Goal: Book appointment/travel/reservation

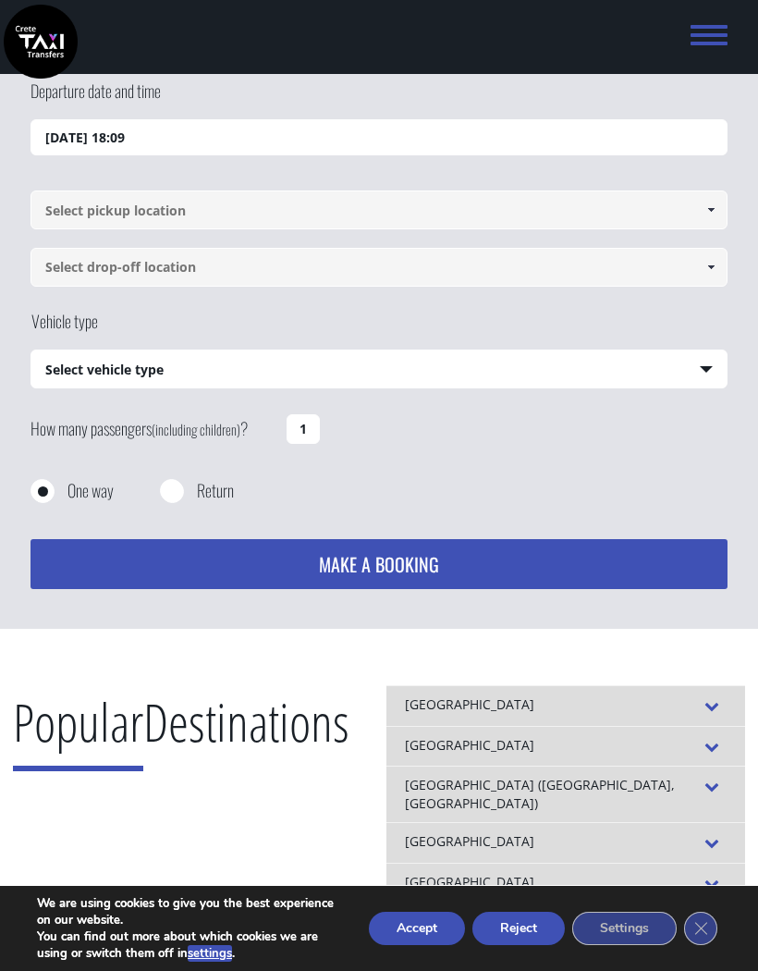
click at [152, 145] on input "11/09/2025 18:09" at bounding box center [379, 137] width 697 height 37
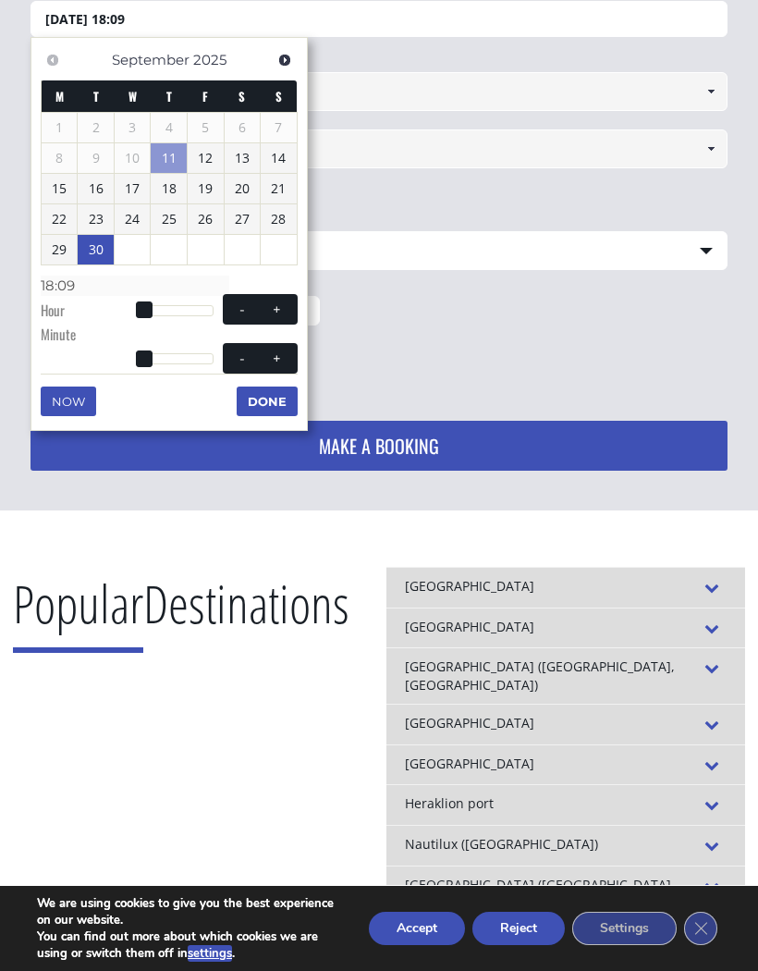
click at [104, 247] on link "30" at bounding box center [96, 250] width 36 height 30
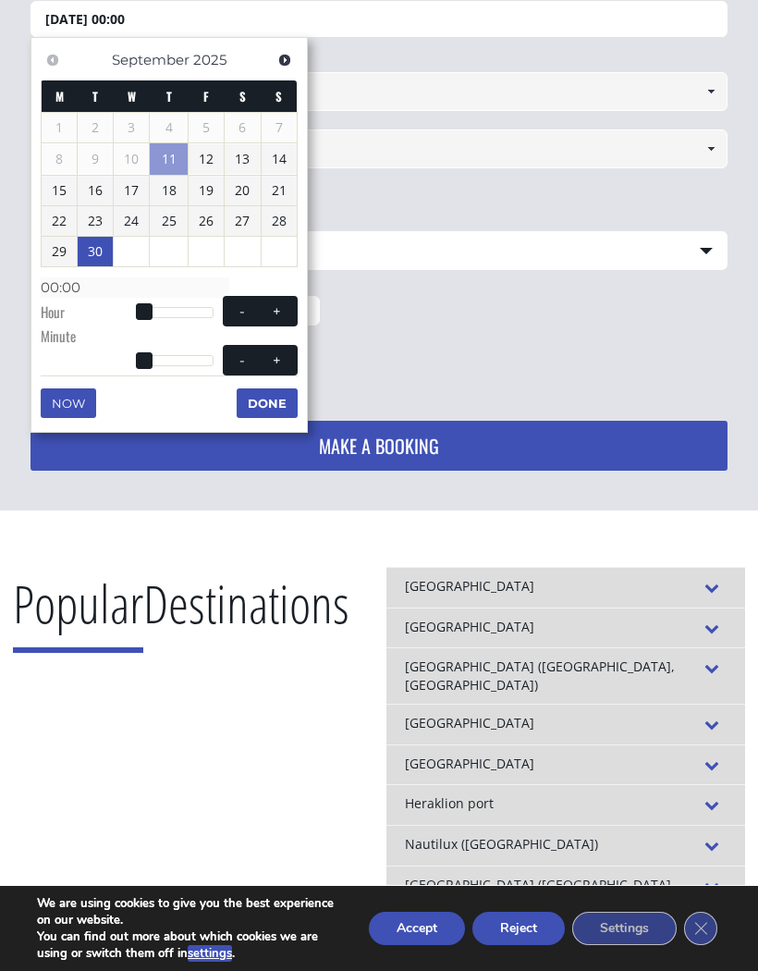
click at [67, 257] on link "29" at bounding box center [59, 252] width 35 height 30
click at [279, 308] on span at bounding box center [276, 311] width 15 height 15
type input "29/09/2025 01:00"
type input "01:00"
click at [266, 312] on button "+" at bounding box center [276, 311] width 33 height 18
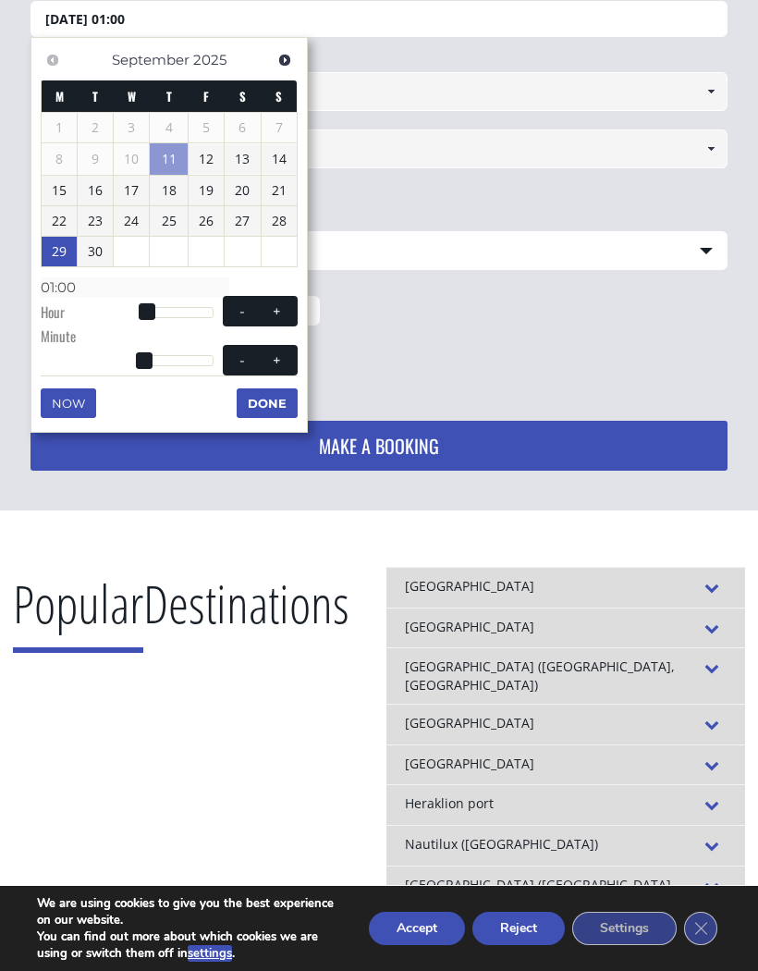
type input "29/09/2025 02:00"
type input "02:00"
click at [274, 313] on span at bounding box center [276, 311] width 15 height 15
type input "29/09/2025 03:00"
type input "03:00"
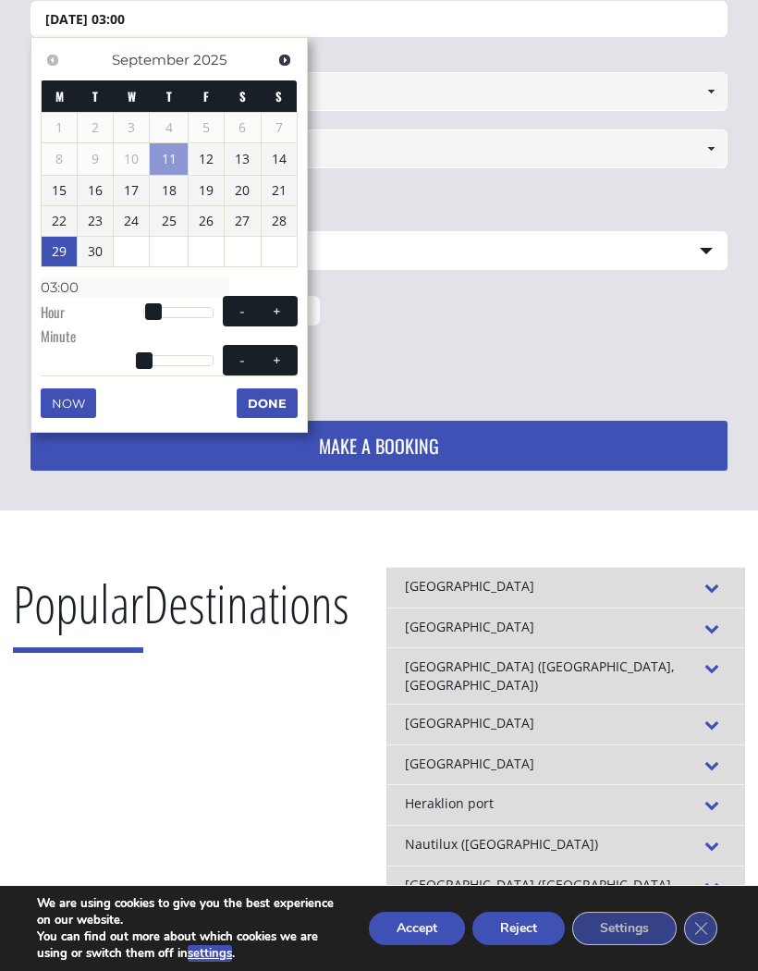
click at [275, 315] on button "+" at bounding box center [276, 311] width 33 height 18
type input "29/09/2025 04:00"
type input "04:00"
click at [269, 312] on span at bounding box center [276, 311] width 15 height 15
type input "29/09/2025 05:00"
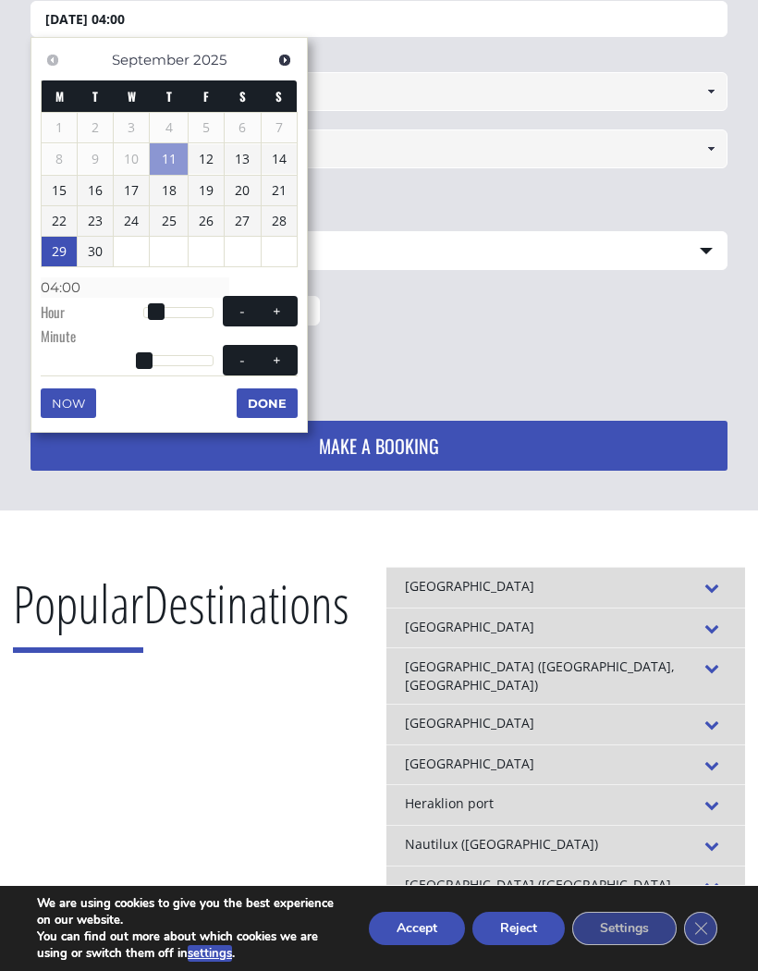
type input "05:00"
click at [269, 314] on button "+" at bounding box center [276, 311] width 33 height 18
type input "29/09/2025 06:00"
type input "06:00"
click at [274, 313] on span at bounding box center [276, 311] width 15 height 15
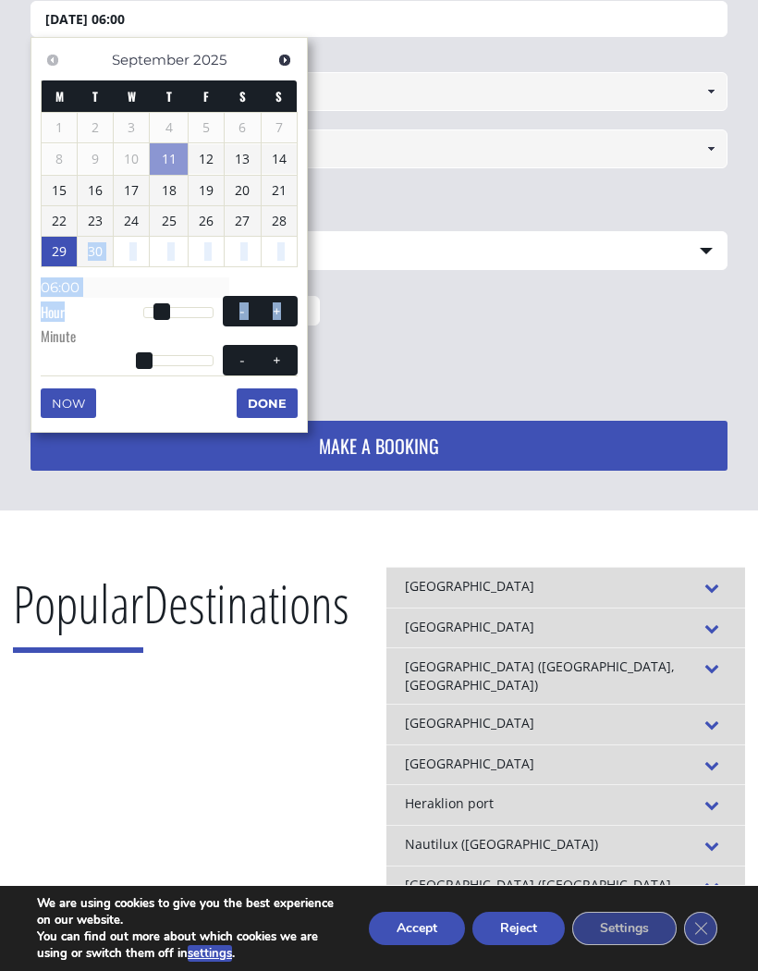
type input "29/09/2025 07:00"
type input "07:00"
click at [271, 307] on span at bounding box center [276, 311] width 15 height 15
type input "29/09/2025 08:00"
type input "08:00"
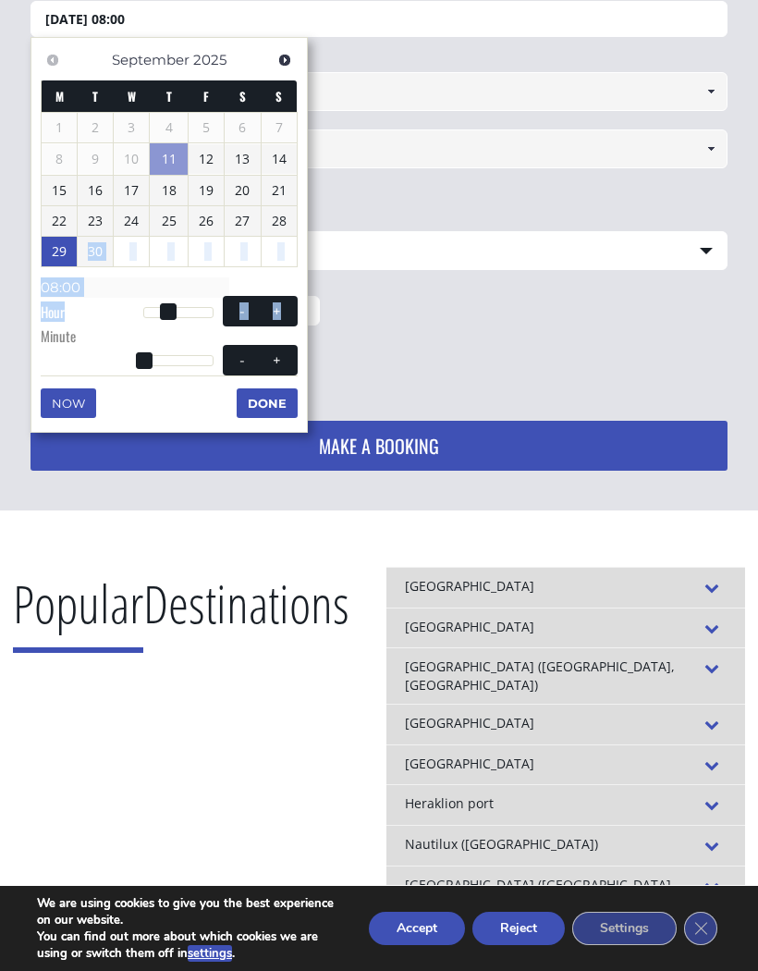
click at [269, 312] on span at bounding box center [276, 311] width 15 height 15
type input "29/09/2025 09:00"
type input "09:00"
click at [269, 316] on span "- +" at bounding box center [260, 311] width 75 height 31
click at [197, 343] on dl "Time 09:00 Hour - + Minute - + Second Millisecond Microsecond Time Zone -1200 -…" at bounding box center [169, 311] width 257 height 79
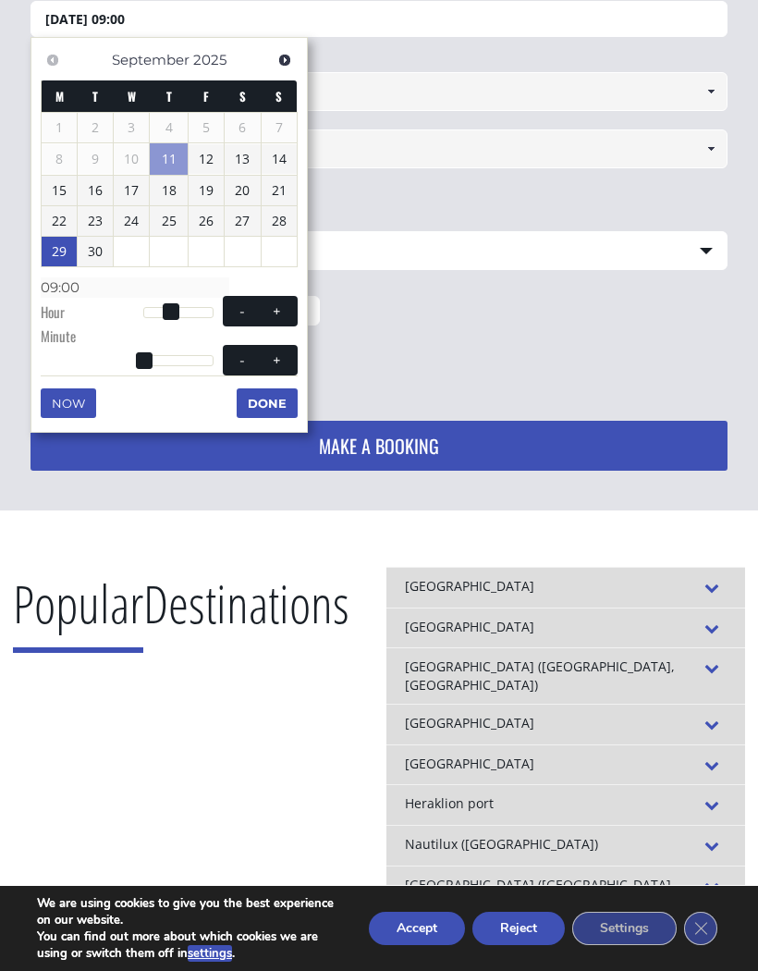
click at [273, 312] on span at bounding box center [276, 311] width 15 height 15
type input "29/09/2025 10:00"
type input "10:00"
click at [280, 312] on span at bounding box center [276, 311] width 15 height 15
type input "29/09/2025 11:00"
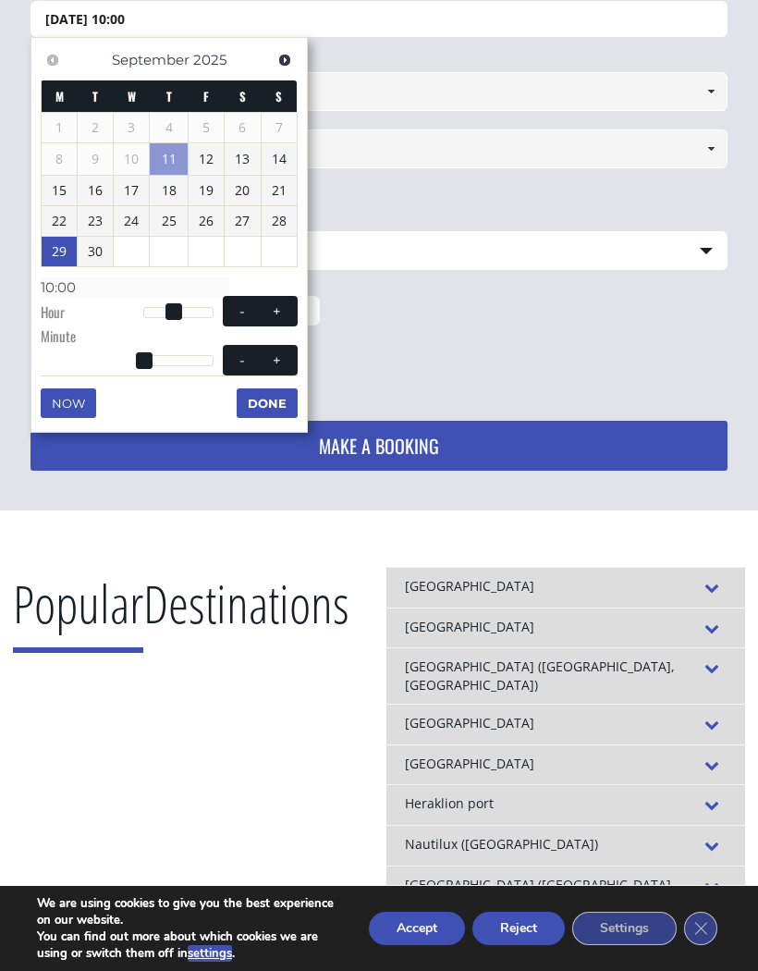
type input "11:00"
click at [277, 312] on span at bounding box center [276, 311] width 15 height 15
type input "29/09/2025 12:00"
type input "12:00"
click at [277, 398] on button "Done" at bounding box center [267, 403] width 61 height 30
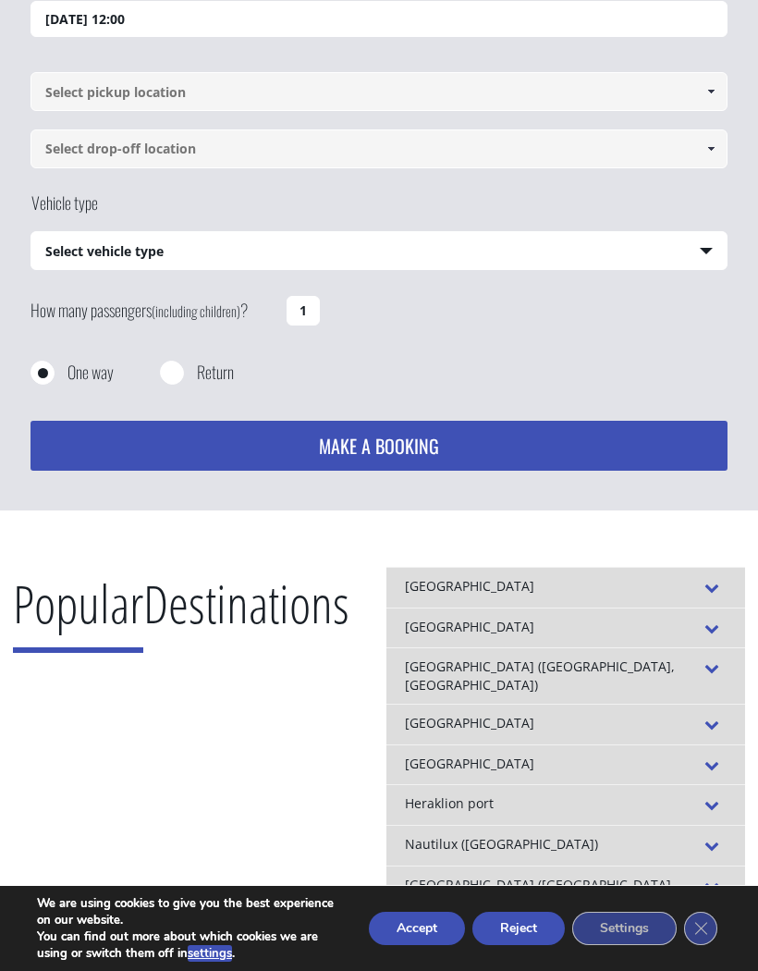
click at [309, 314] on input "1" at bounding box center [303, 311] width 33 height 30
type input "1"
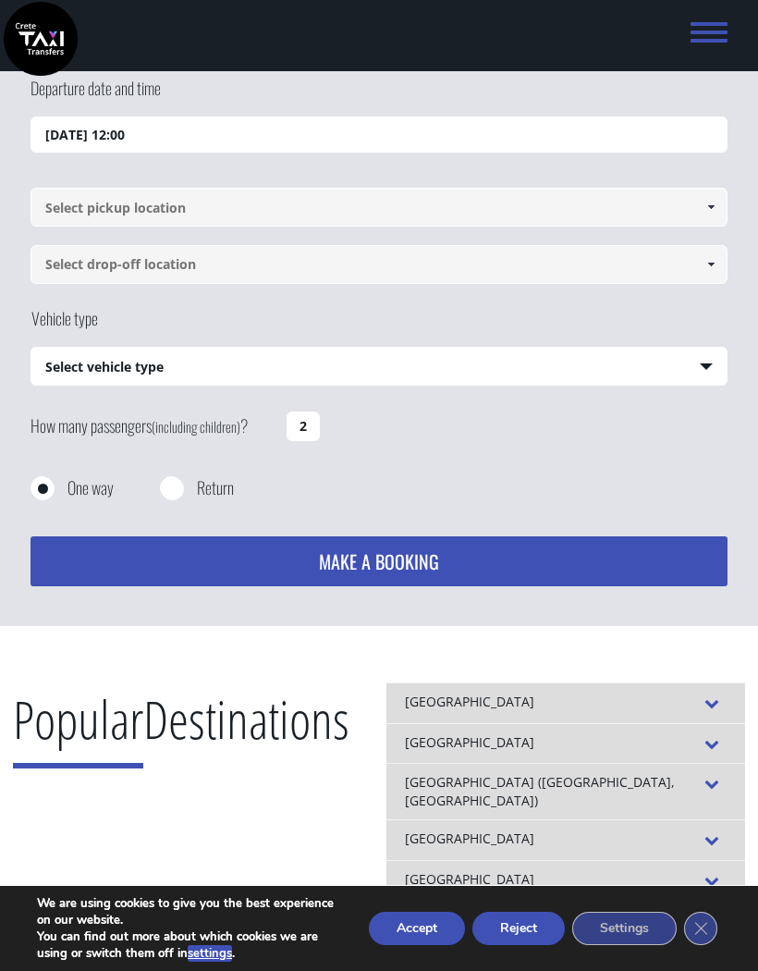
scroll to position [0, 0]
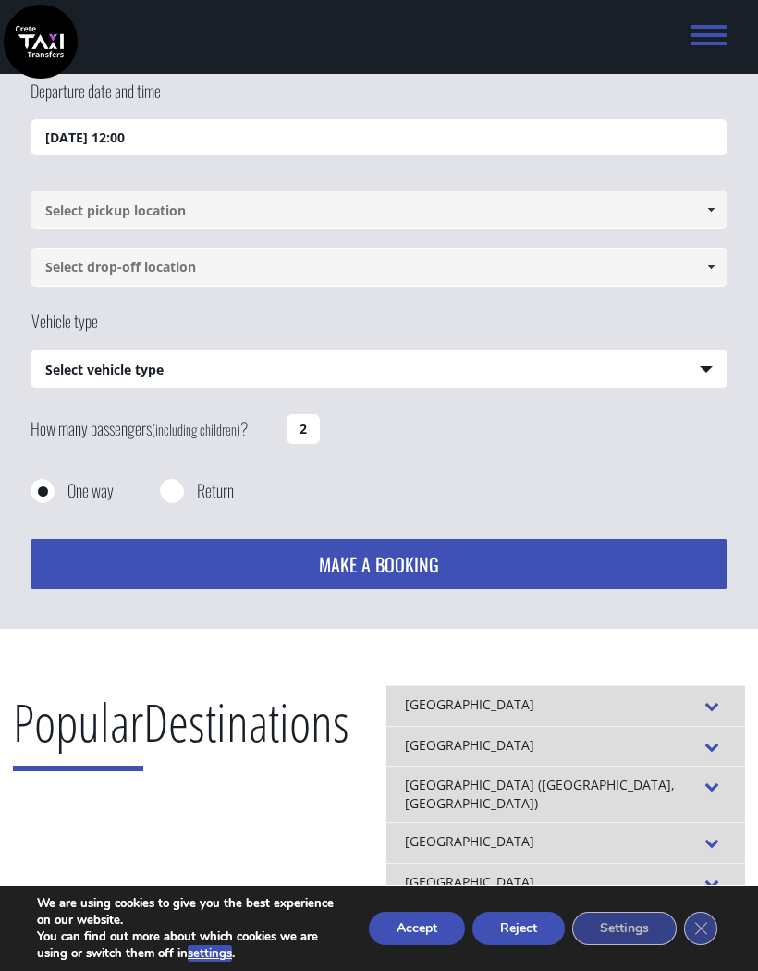
type input "2"
click at [306, 226] on input at bounding box center [379, 209] width 697 height 39
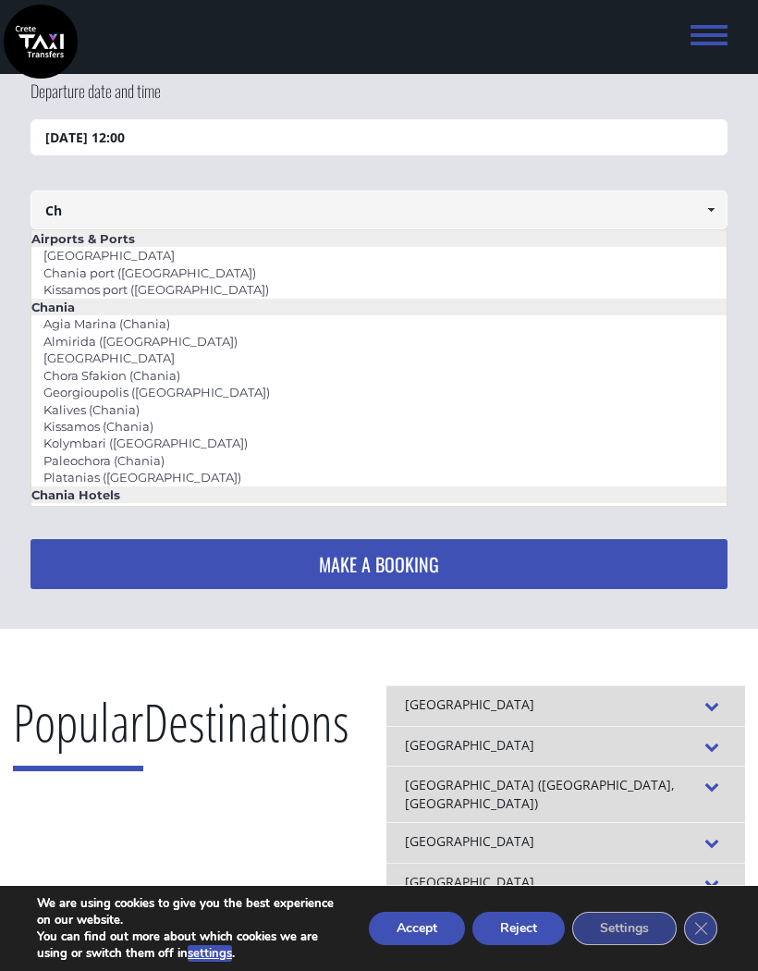
click at [167, 274] on link "Chania port ([GEOGRAPHIC_DATA])" at bounding box center [149, 273] width 237 height 26
type input "Chania port ([GEOGRAPHIC_DATA])"
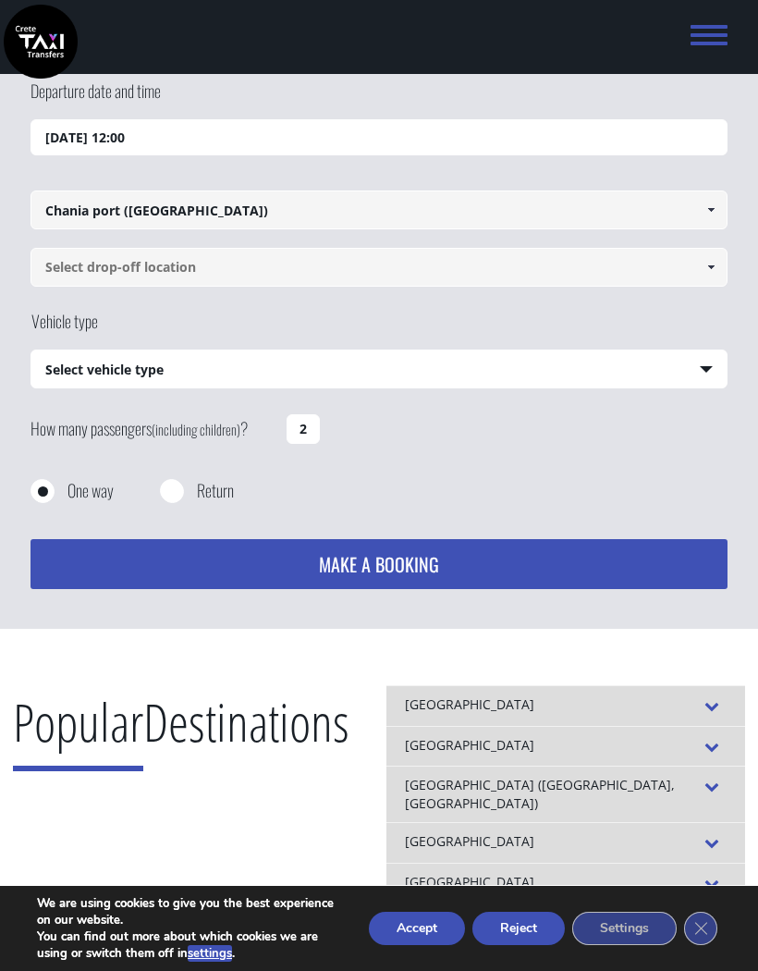
click at [242, 264] on input at bounding box center [379, 267] width 697 height 39
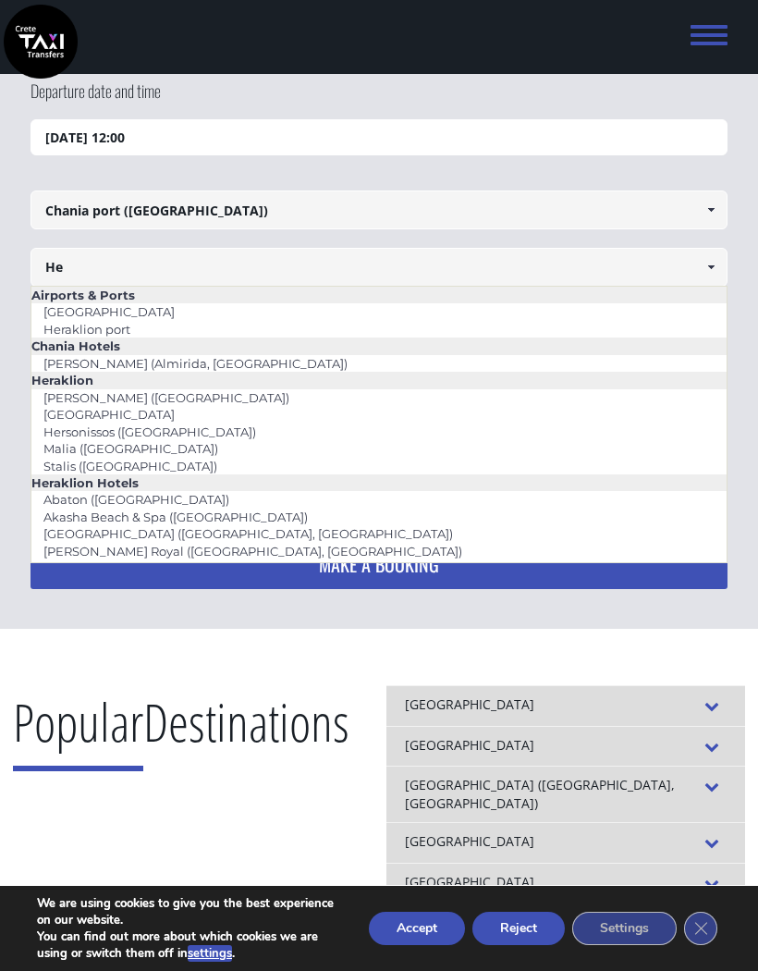
click at [124, 336] on link "Heraklion port" at bounding box center [86, 329] width 111 height 26
type input "Heraklion port"
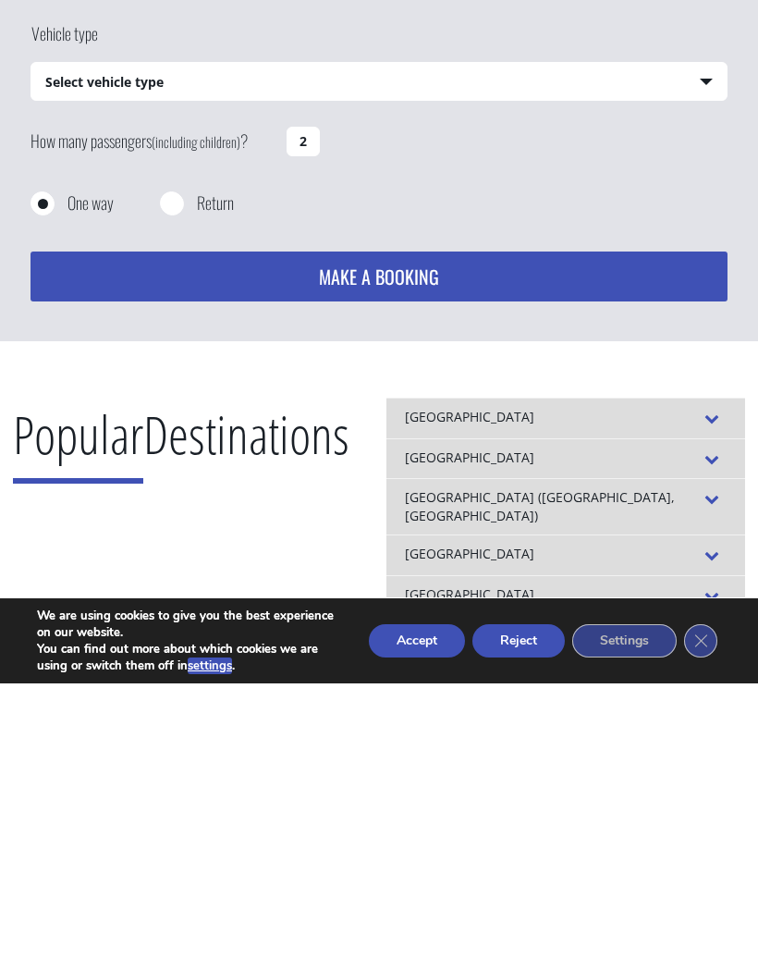
click at [499, 539] on button "MAKE A BOOKING" at bounding box center [379, 564] width 697 height 50
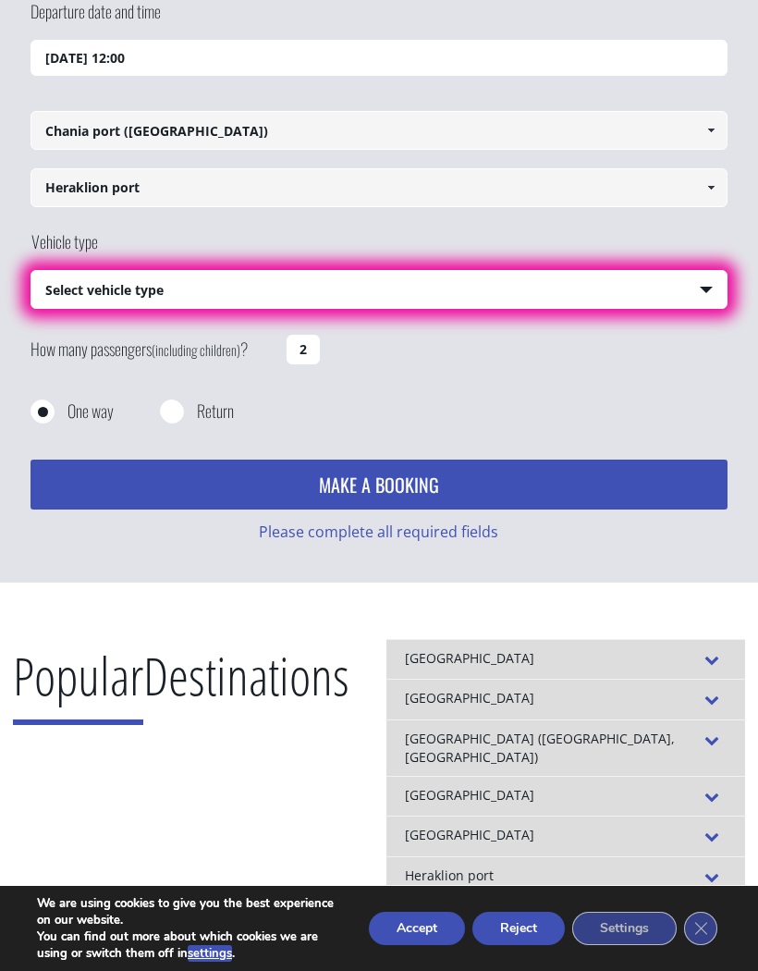
scroll to position [65, 0]
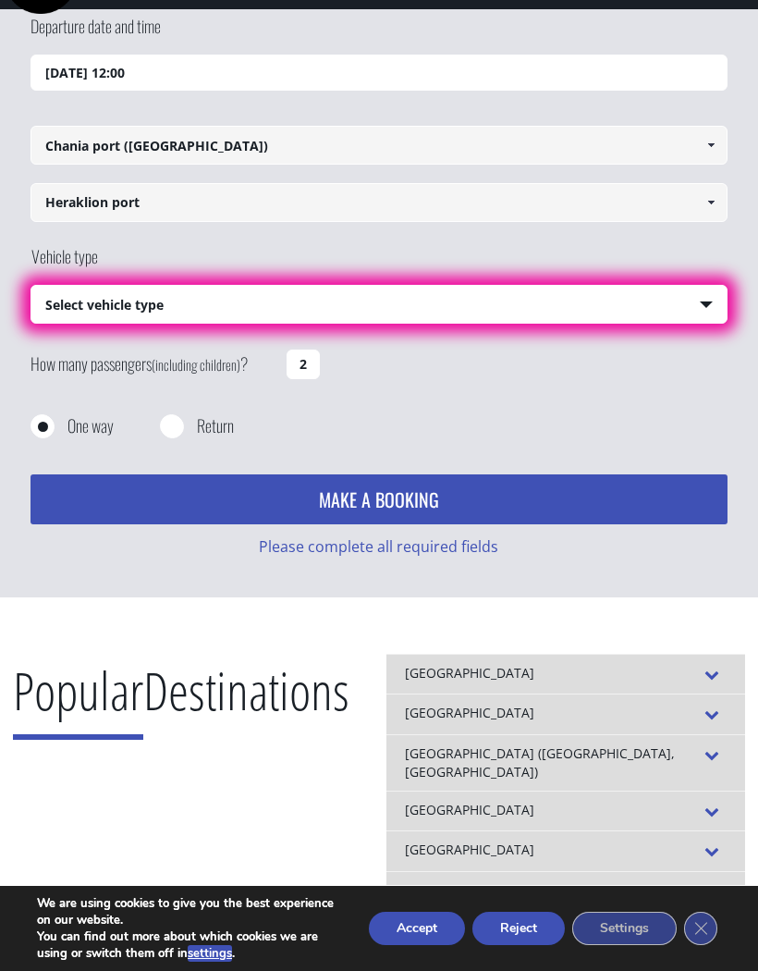
click at [447, 301] on select "Select vehicle type Taxi (4 passengers) Mercedes E Class Mini Van (7 passengers…" at bounding box center [378, 305] width 695 height 39
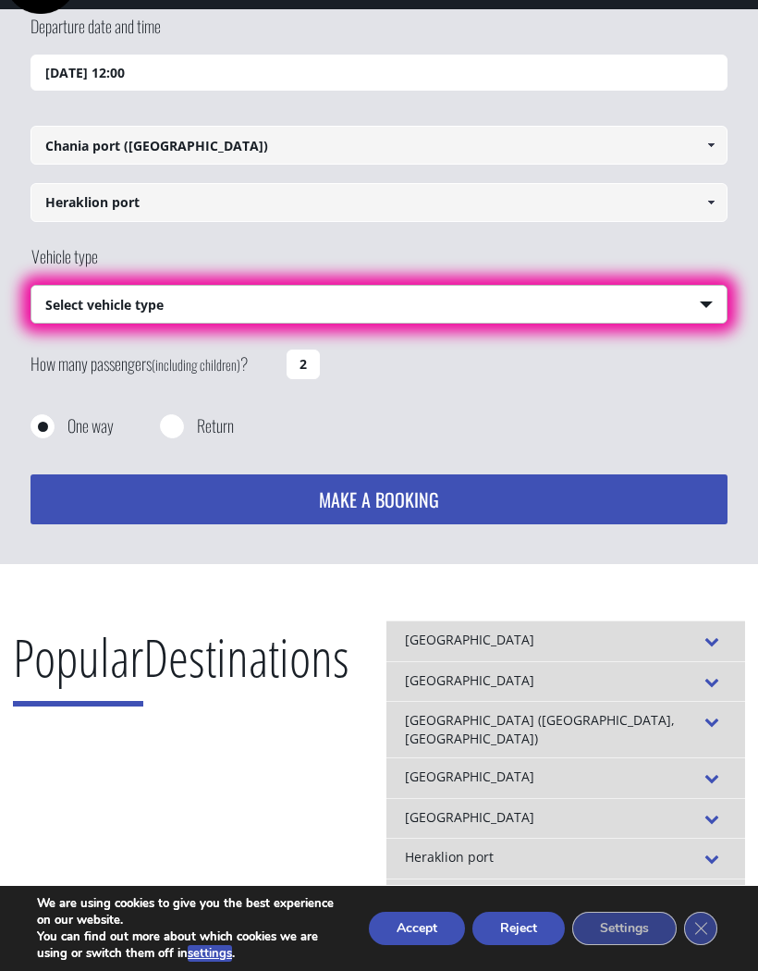
select select "540"
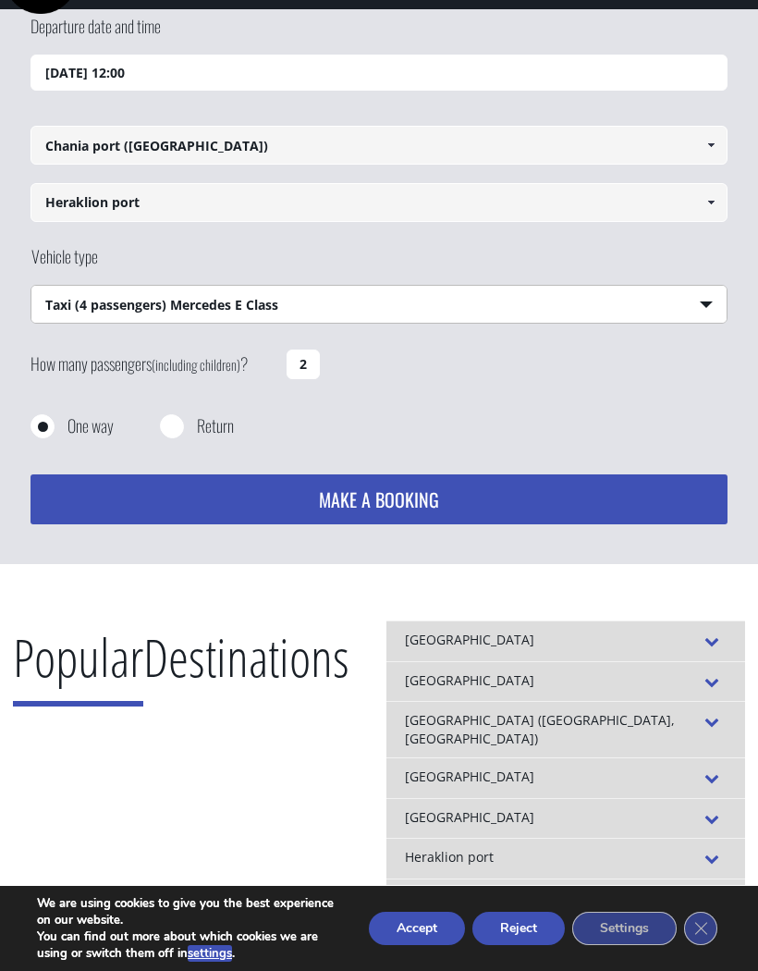
click at [407, 501] on button "MAKE A BOOKING" at bounding box center [379, 499] width 697 height 50
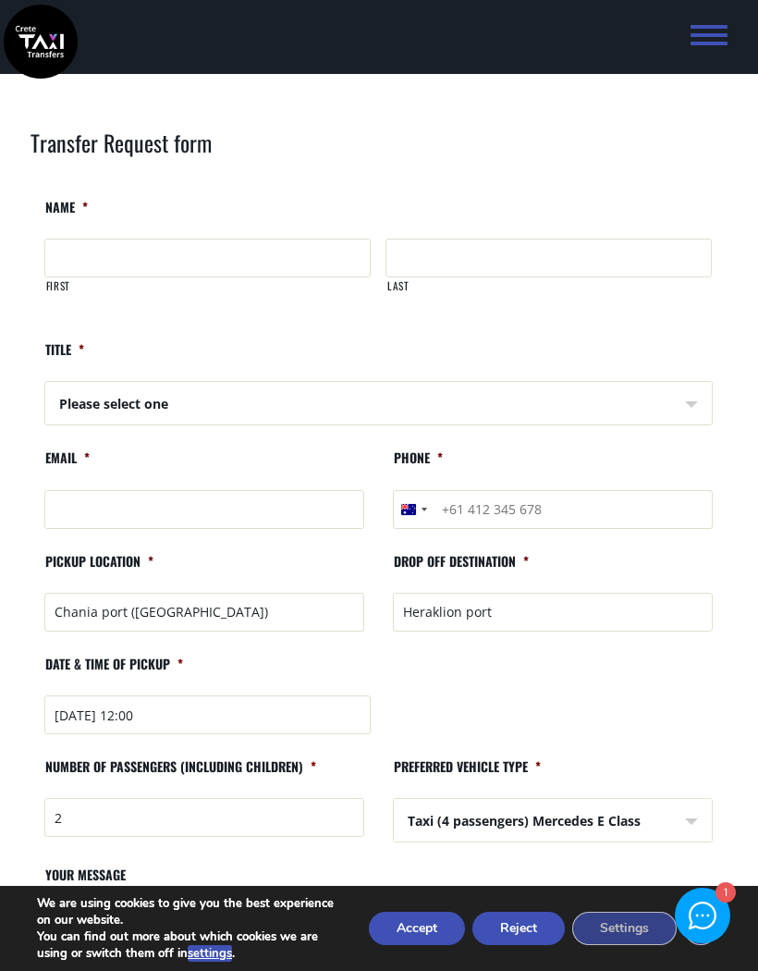
click at [315, 261] on input "First" at bounding box center [207, 258] width 326 height 39
type input "[PERSON_NAME]"
click at [540, 261] on input "Last" at bounding box center [549, 258] width 326 height 39
type input "Grant"
click at [436, 401] on select "Please select one Mr Mrs" at bounding box center [378, 404] width 667 height 44
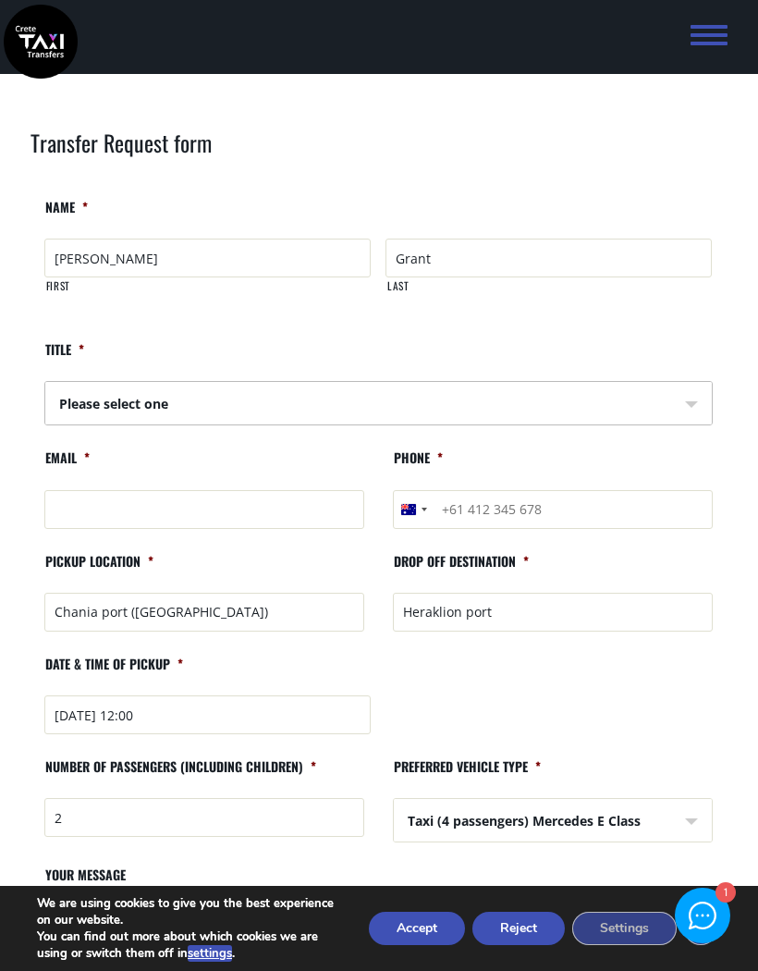
select select "Mrs"
click at [326, 513] on input "Email *" at bounding box center [204, 509] width 320 height 39
type input "[EMAIL_ADDRESS][DOMAIN_NAME]"
click at [586, 518] on input "Phone *" at bounding box center [553, 509] width 320 height 39
click at [589, 508] on input "Phone *" at bounding box center [553, 509] width 320 height 39
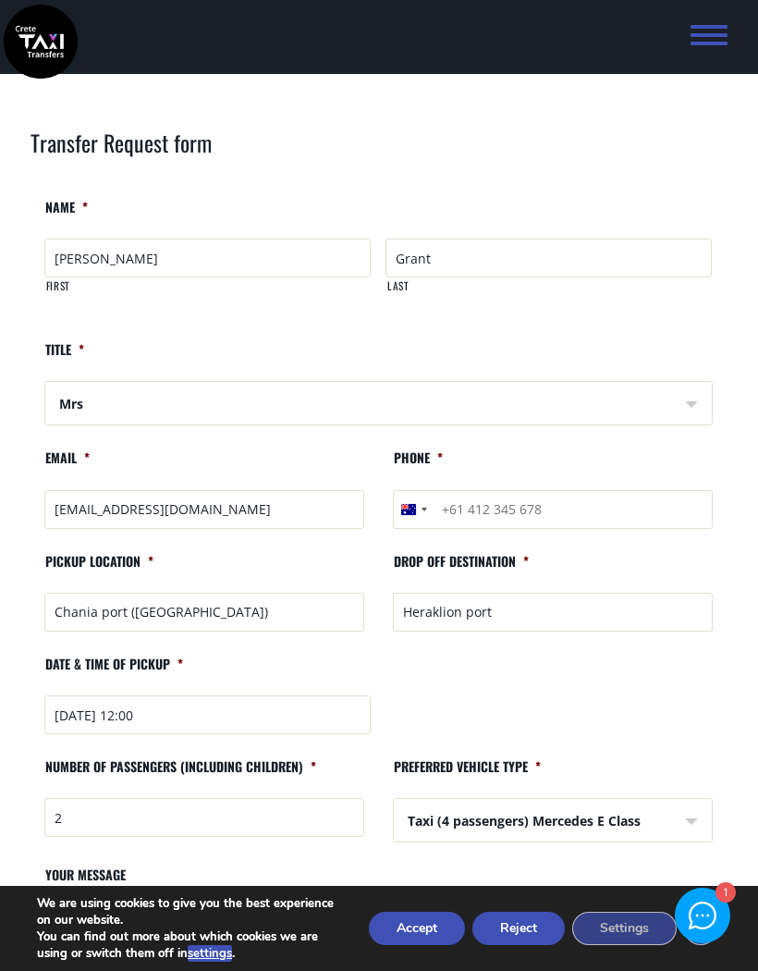
click at [590, 511] on input "Phone *" at bounding box center [553, 509] width 320 height 39
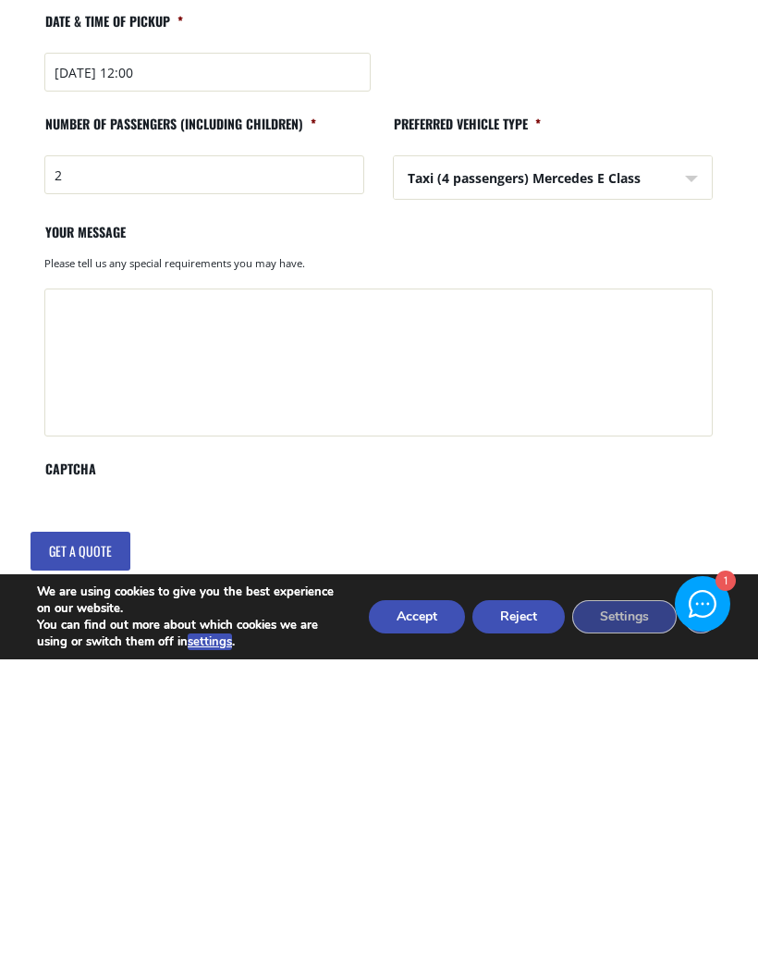
type input "[PHONE_NUMBER]"
click at [108, 843] on input "Get a quote" at bounding box center [81, 862] width 100 height 39
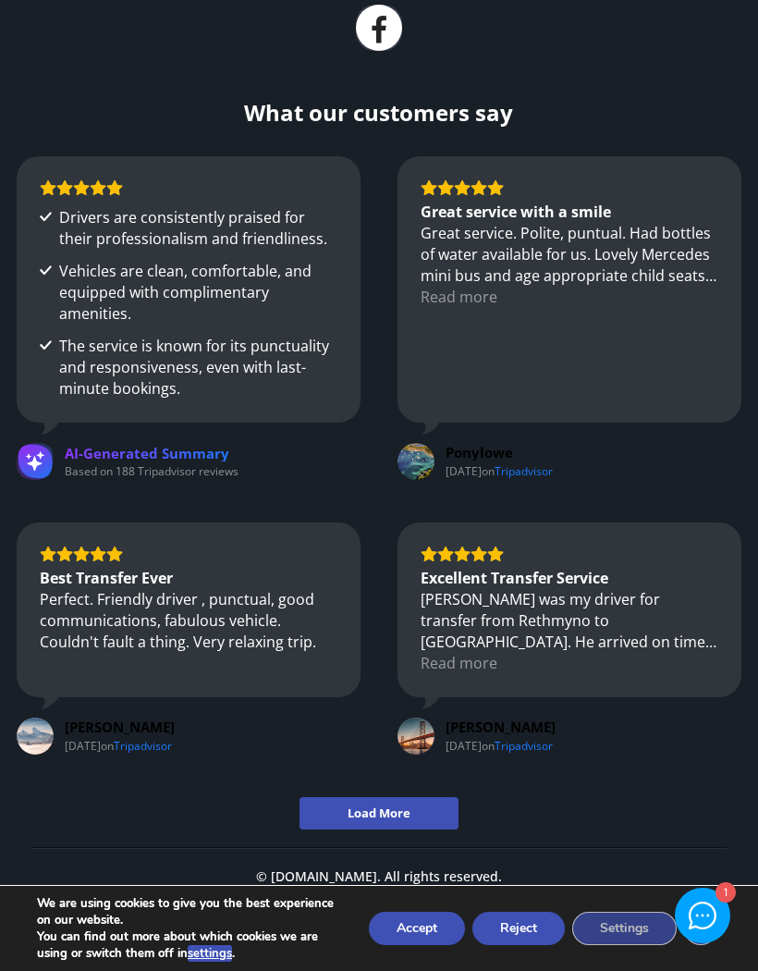
scroll to position [607, 0]
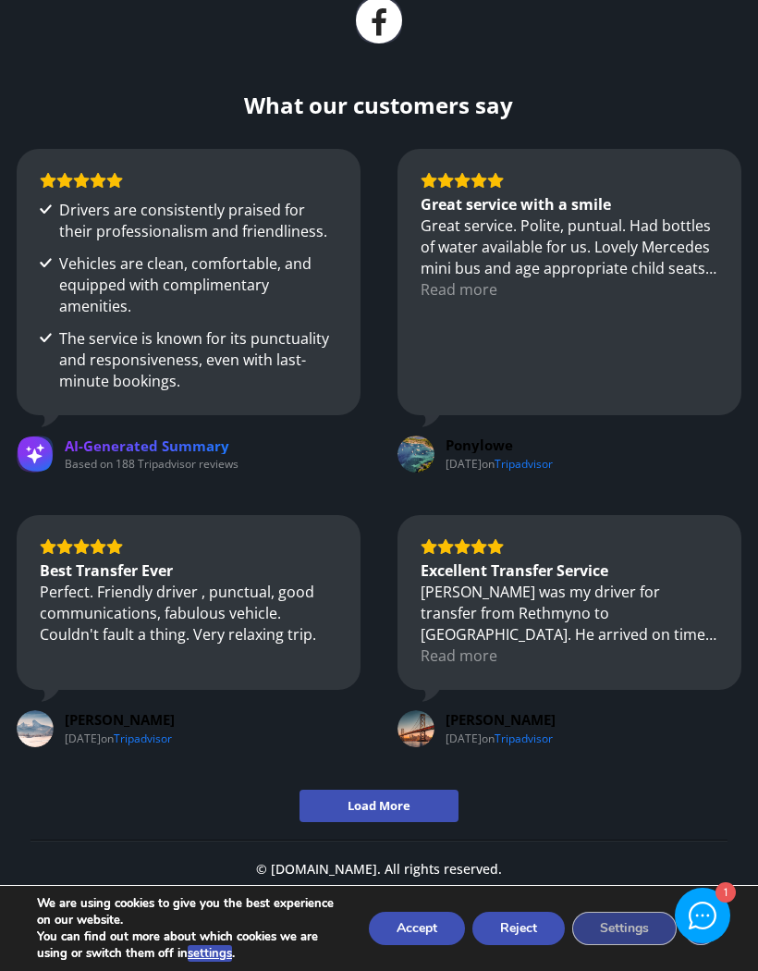
click at [710, 929] on div at bounding box center [703, 915] width 27 height 27
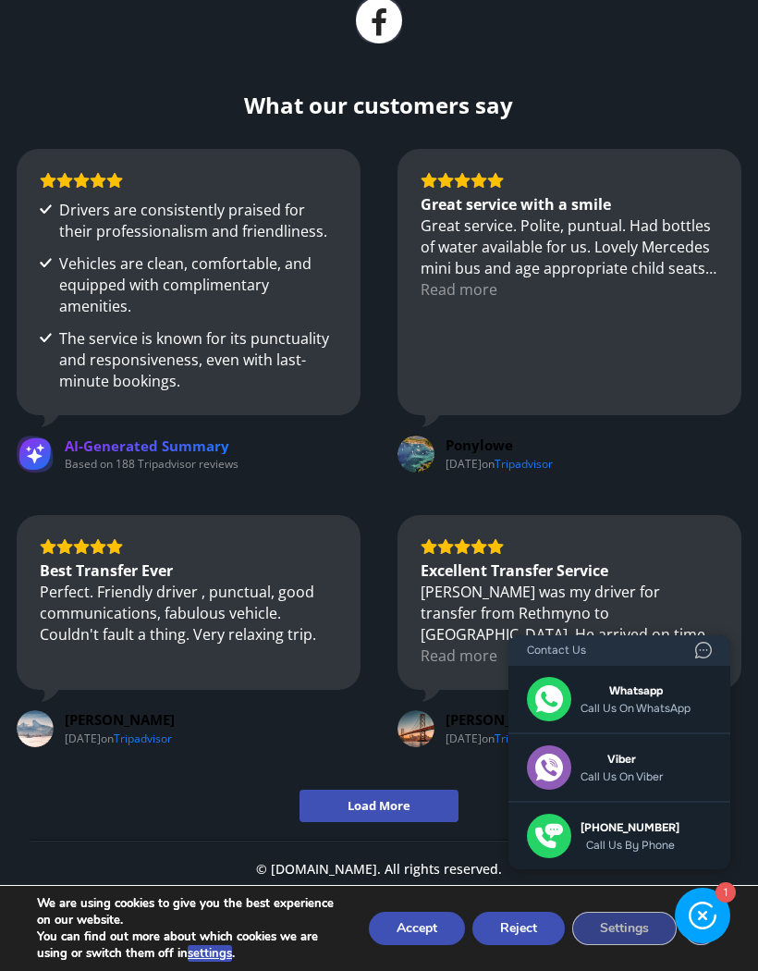
click at [252, 864] on p "© [DOMAIN_NAME]. All rights reserved." at bounding box center [379, 877] width 697 height 34
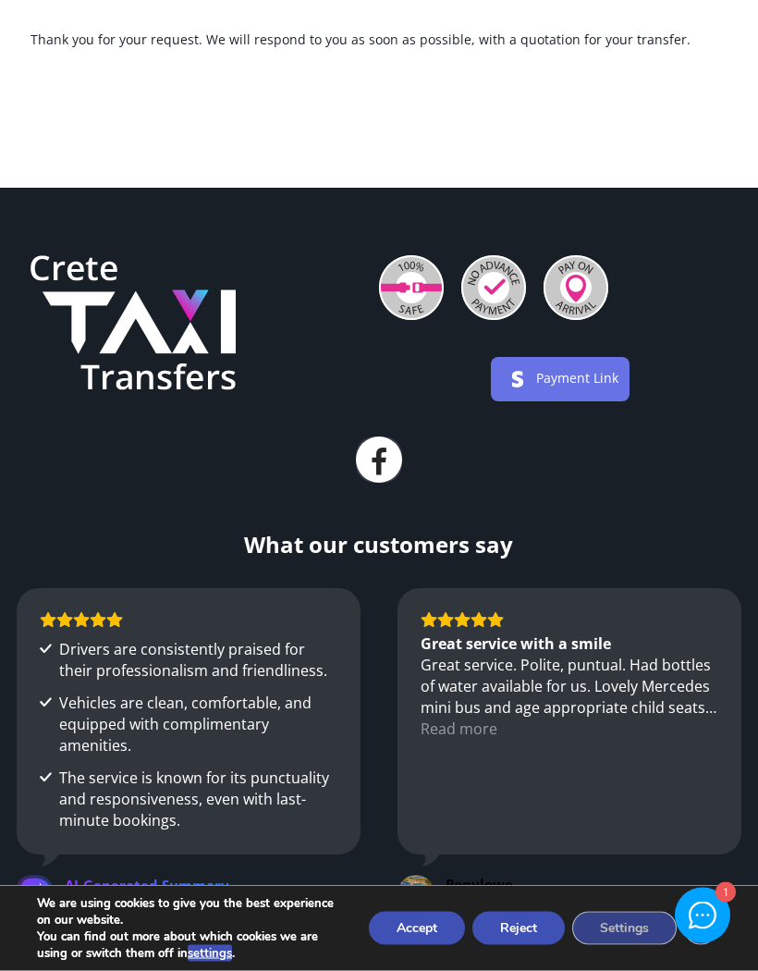
scroll to position [0, 0]
